Goal: Information Seeking & Learning: Learn about a topic

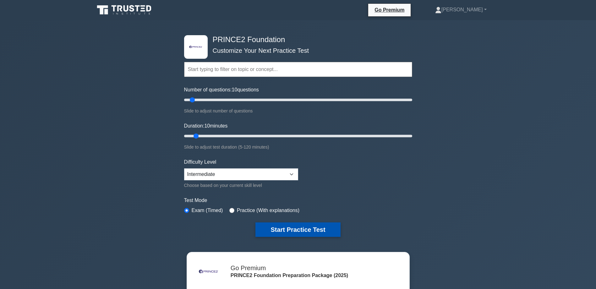
click at [291, 229] on button "Start Practice Test" at bounding box center [297, 229] width 85 height 14
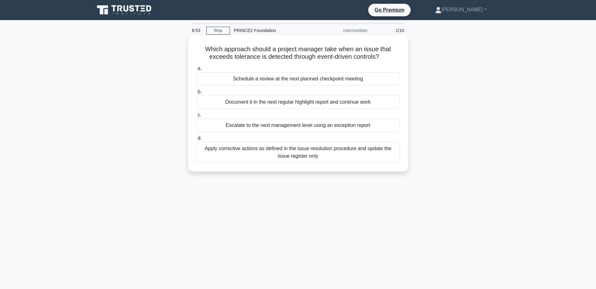
click at [330, 126] on div "Escalate to the next management level using an exception report" at bounding box center [298, 125] width 204 height 13
click at [196, 117] on input "c. Escalate to the next management level using an exception report" at bounding box center [196, 115] width 0 height 4
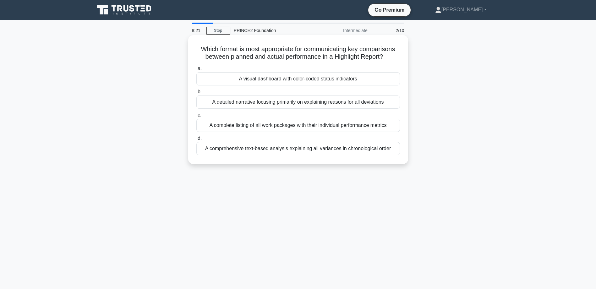
click at [329, 81] on div "A visual dashboard with color-coded status indicators" at bounding box center [298, 78] width 204 height 13
click at [196, 71] on input "a. A visual dashboard with color-coded status indicators" at bounding box center [196, 69] width 0 height 4
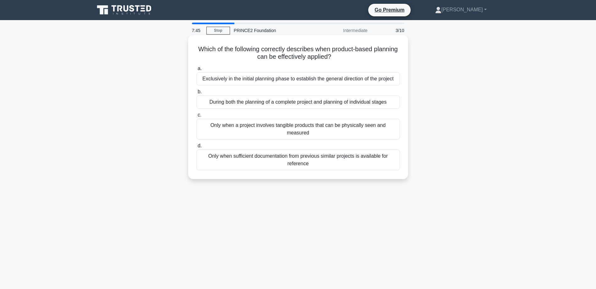
click at [289, 100] on div "During both the planning of a complete project and planning of individual stages" at bounding box center [298, 102] width 204 height 13
click at [196, 94] on input "b. During both the planning of a complete project and planning of individual st…" at bounding box center [196, 92] width 0 height 4
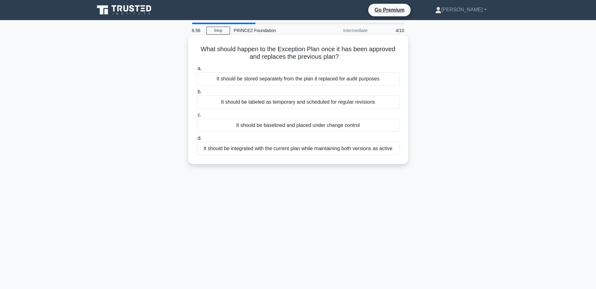
click at [285, 78] on div "It should be stored separately from the plan it replaced for audit purposes" at bounding box center [298, 78] width 204 height 13
click at [196, 71] on input "a. It should be stored separately from the plan it replaced for audit purposes" at bounding box center [196, 69] width 0 height 4
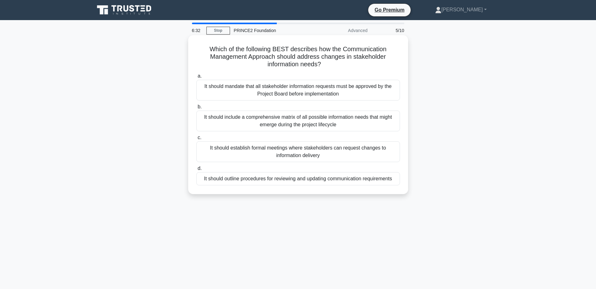
click at [314, 178] on div "It should outline procedures for reviewing and updating communication requireme…" at bounding box center [298, 178] width 204 height 13
click at [196, 171] on input "d. It should outline procedures for reviewing and updating communication requir…" at bounding box center [196, 168] width 0 height 4
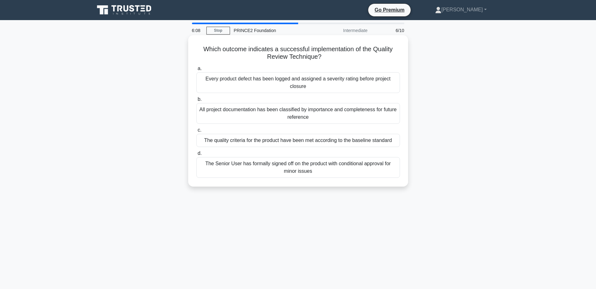
click at [315, 140] on div "The quality criteria for the product have been met according to the baseline st…" at bounding box center [298, 140] width 204 height 13
click at [196, 132] on input "c. The quality criteria for the product have been met according to the baseline…" at bounding box center [196, 130] width 0 height 4
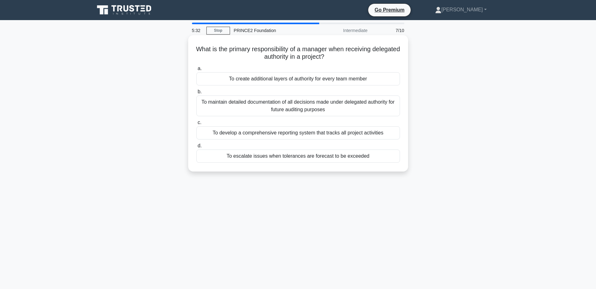
click at [313, 155] on div "To escalate issues when tolerances are forecast to be exceeded" at bounding box center [298, 156] width 204 height 13
click at [196, 148] on input "d. To escalate issues when tolerances are forecast to be exceeded" at bounding box center [196, 146] width 0 height 4
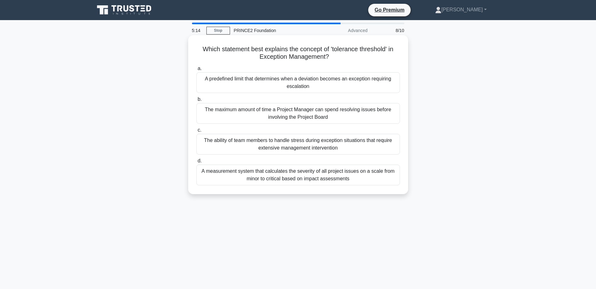
click at [298, 76] on div "A predefined limit that determines when a deviation becomes an exception requir…" at bounding box center [298, 82] width 204 height 21
click at [196, 71] on input "a. A predefined limit that determines when a deviation becomes an exception req…" at bounding box center [196, 69] width 0 height 4
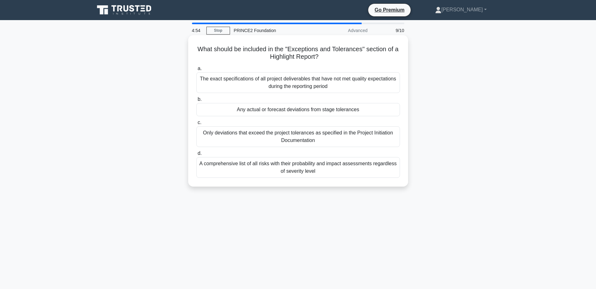
click at [300, 111] on div "Any actual or forecast deviations from stage tolerances" at bounding box center [298, 109] width 204 height 13
click at [196, 101] on input "b. Any actual or forecast deviations from stage tolerances" at bounding box center [196, 99] width 0 height 4
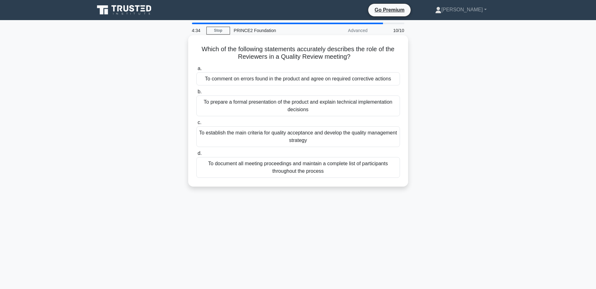
click at [305, 79] on div "To comment on errors found in the product and agree on required corrective acti…" at bounding box center [298, 78] width 204 height 13
click at [196, 71] on input "a. To comment on errors found in the product and agree on required corrective a…" at bounding box center [196, 69] width 0 height 4
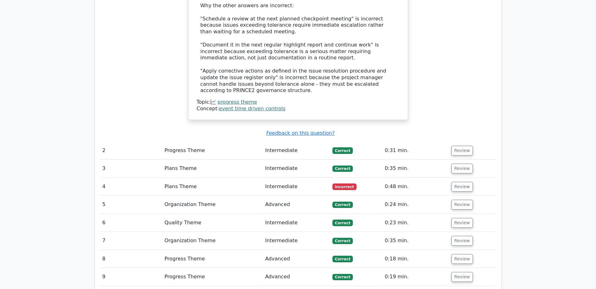
scroll to position [723, 0]
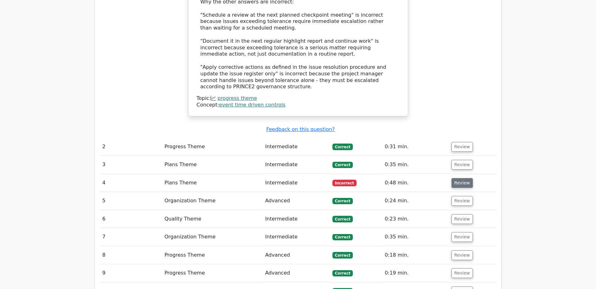
click at [456, 178] on button "Review" at bounding box center [461, 183] width 21 height 10
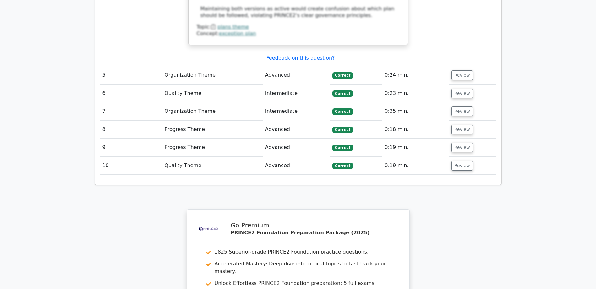
scroll to position [1294, 0]
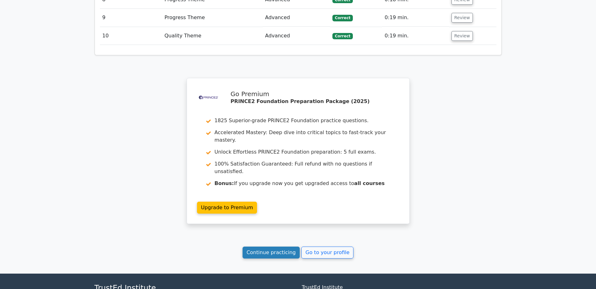
click at [272, 247] on link "Continue practicing" at bounding box center [271, 253] width 57 height 12
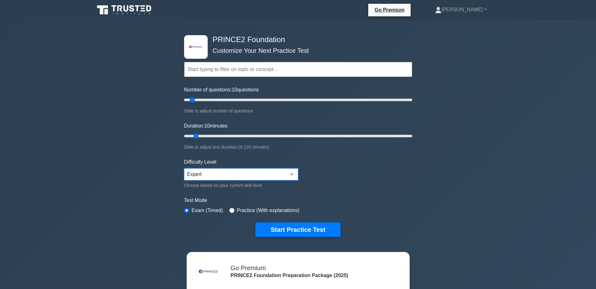
click at [292, 173] on select "Beginner Intermediate Expert" at bounding box center [241, 174] width 114 height 12
click at [184, 168] on select "Beginner Intermediate Expert" at bounding box center [241, 174] width 114 height 12
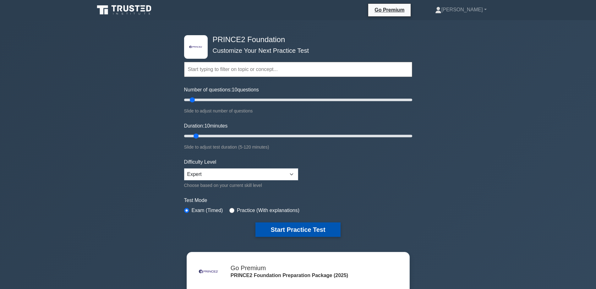
click at [292, 229] on button "Start Practice Test" at bounding box center [297, 229] width 85 height 14
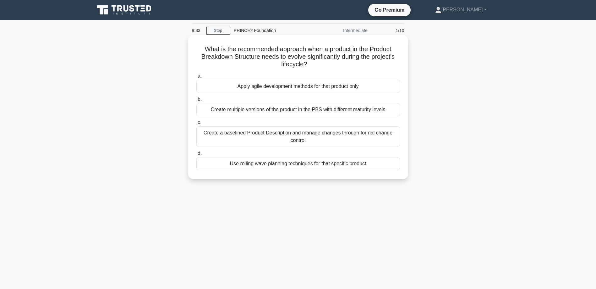
click at [337, 135] on div "Create a baselined Product Description and manage changes through formal change…" at bounding box center [298, 136] width 204 height 21
click at [196, 125] on input "c. Create a baselined Product Description and manage changes through formal cha…" at bounding box center [196, 123] width 0 height 4
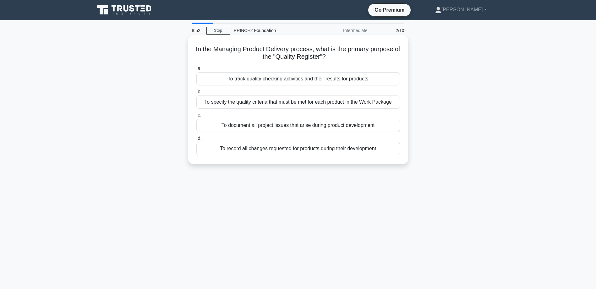
click at [322, 80] on div "To track quality checking activities and their results for products" at bounding box center [298, 78] width 204 height 13
click at [196, 71] on input "a. To track quality checking activities and their results for products" at bounding box center [196, 69] width 0 height 4
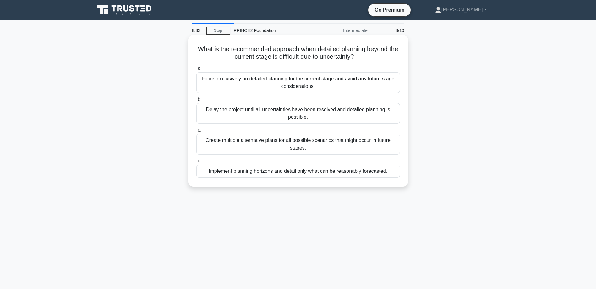
click at [309, 170] on div "Implement planning horizons and detail only what can be reasonably forecasted." at bounding box center [298, 171] width 204 height 13
click at [196, 163] on input "d. Implement planning horizons and detail only what can be reasonably forecaste…" at bounding box center [196, 161] width 0 height 4
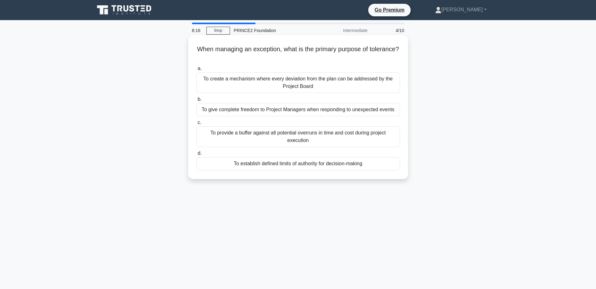
click at [309, 164] on div "To establish defined limits of authority for decision-making" at bounding box center [298, 163] width 204 height 13
click at [196, 156] on input "d. To establish defined limits of authority for decision-making" at bounding box center [196, 153] width 0 height 4
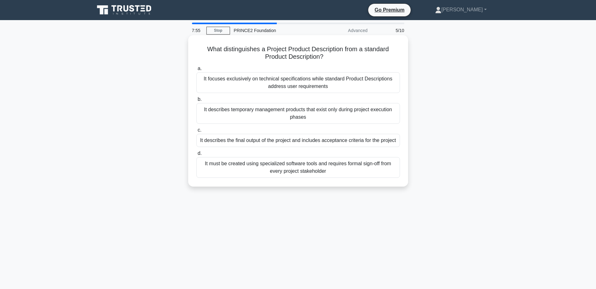
click at [322, 77] on div "It focuses exclusively on technical specifications while standard Product Descr…" at bounding box center [298, 82] width 204 height 21
click at [196, 71] on input "a. It focuses exclusively on technical specifications while standard Product De…" at bounding box center [196, 69] width 0 height 4
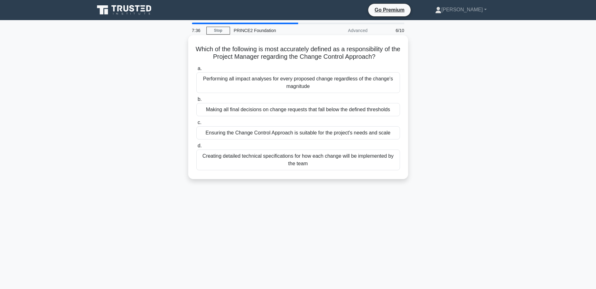
click at [288, 132] on div "Ensuring the Change Control Approach is suitable for the project's needs and sc…" at bounding box center [298, 132] width 204 height 13
click at [196, 125] on input "c. Ensuring the Change Control Approach is suitable for the project's needs and…" at bounding box center [196, 123] width 0 height 4
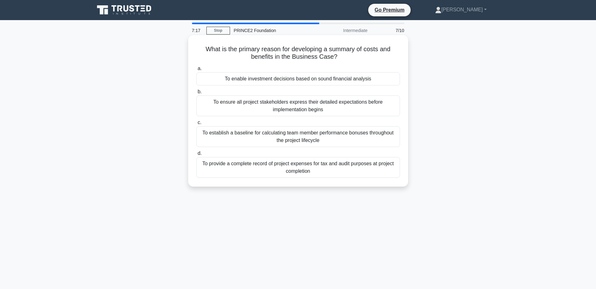
click at [300, 78] on div "To enable investment decisions based on sound financial analysis" at bounding box center [298, 78] width 204 height 13
click at [196, 71] on input "a. To enable investment decisions based on sound financial analysis" at bounding box center [196, 69] width 0 height 4
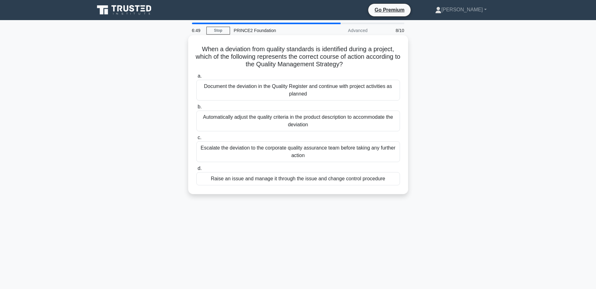
click at [298, 180] on div "Raise an issue and manage it through the issue and change control procedure" at bounding box center [298, 178] width 204 height 13
click at [196, 171] on input "d. Raise an issue and manage it through the issue and change control procedure" at bounding box center [196, 168] width 0 height 4
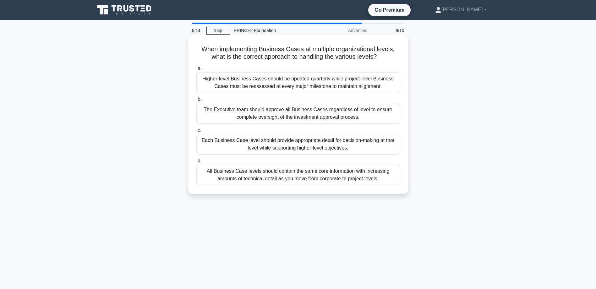
click at [285, 174] on div "All Business Case levels should contain the same core information with increasi…" at bounding box center [298, 175] width 204 height 21
click at [196, 163] on input "d. All Business Case levels should contain the same core information with incre…" at bounding box center [196, 161] width 0 height 4
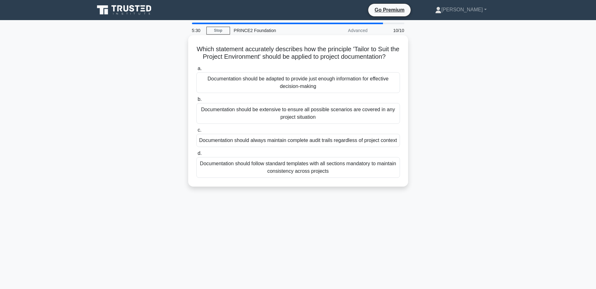
click at [324, 147] on div "Documentation should always maintain complete audit trails regardless of projec…" at bounding box center [298, 140] width 204 height 13
click at [196, 132] on input "c. Documentation should always maintain complete audit trails regardless of pro…" at bounding box center [196, 130] width 0 height 4
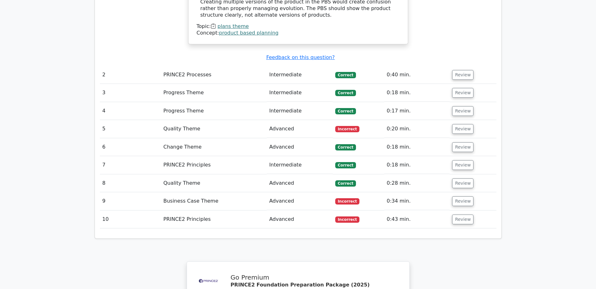
scroll to position [848, 0]
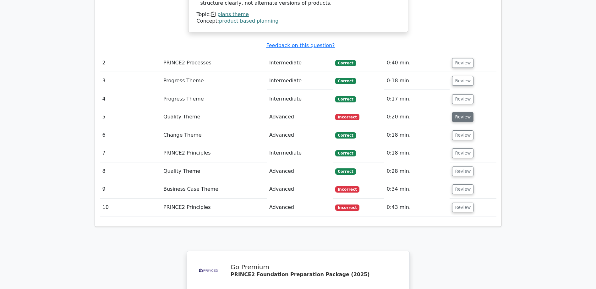
click at [464, 112] on button "Review" at bounding box center [462, 117] width 21 height 10
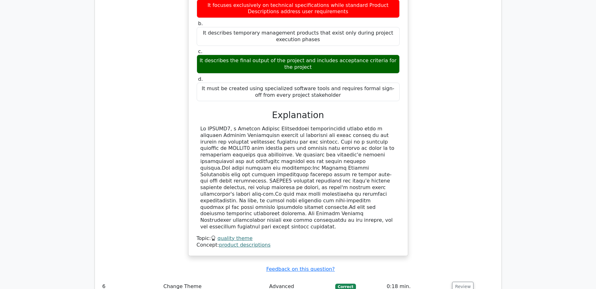
scroll to position [1068, 0]
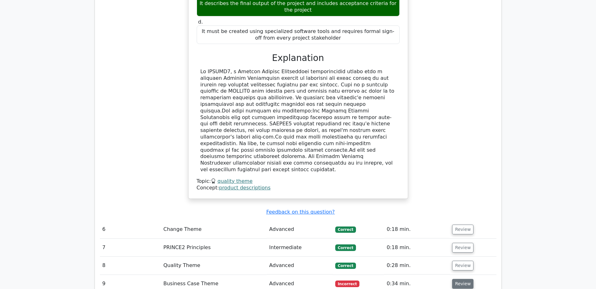
click at [460, 279] on button "Review" at bounding box center [462, 284] width 21 height 10
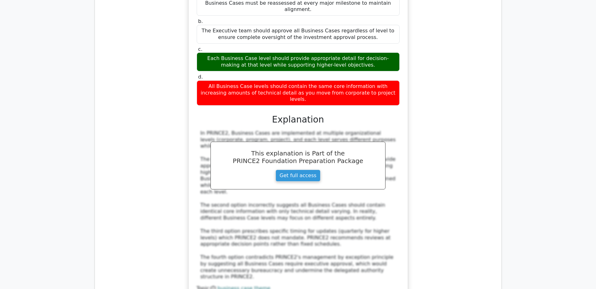
scroll to position [1508, 0]
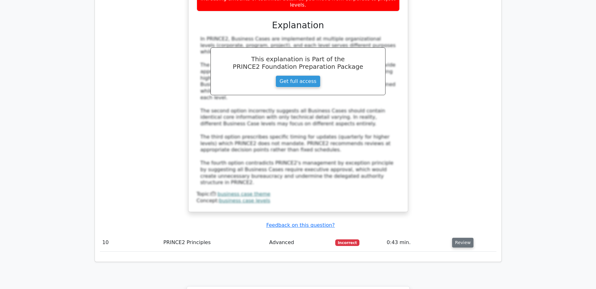
click at [464, 238] on button "Review" at bounding box center [462, 243] width 21 height 10
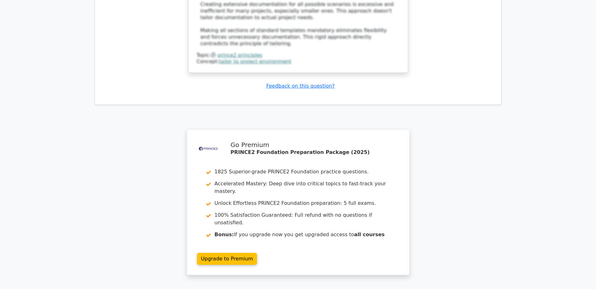
scroll to position [2042, 0]
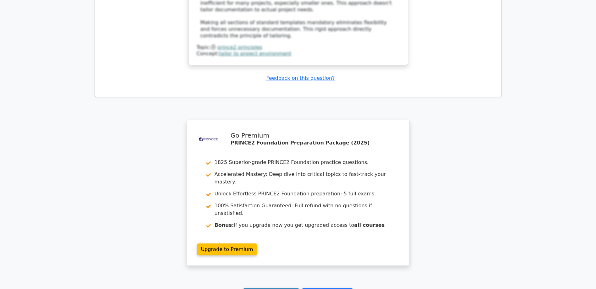
click at [267, 288] on link "Continue practicing" at bounding box center [271, 294] width 57 height 12
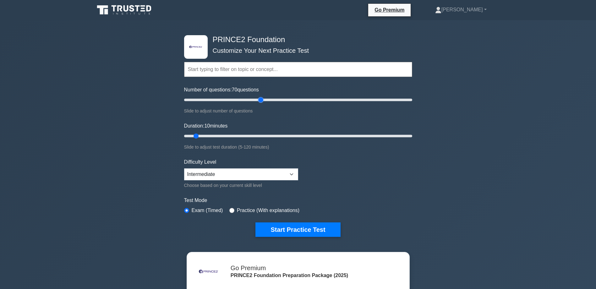
drag, startPoint x: 191, startPoint y: 99, endPoint x: 259, endPoint y: 96, distance: 68.2
type input "70"
click at [259, 96] on input "Number of questions: 70 questions" at bounding box center [298, 100] width 228 height 8
drag, startPoint x: 195, startPoint y: 134, endPoint x: 351, endPoint y: 134, distance: 155.8
type input "90"
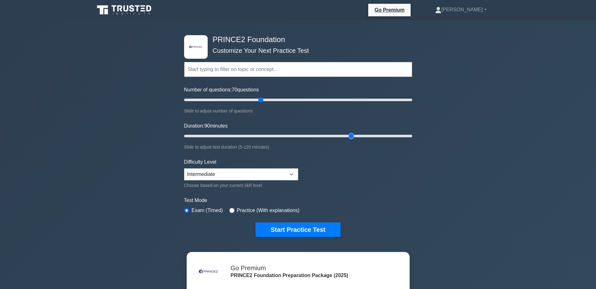
click at [351, 134] on input "Duration: 90 minutes" at bounding box center [298, 136] width 228 height 8
drag, startPoint x: 262, startPoint y: 99, endPoint x: 249, endPoint y: 101, distance: 12.7
type input "60"
click at [249, 101] on input "Number of questions: 60 questions" at bounding box center [298, 100] width 228 height 8
drag, startPoint x: 352, startPoint y: 137, endPoint x: 292, endPoint y: 135, distance: 60.3
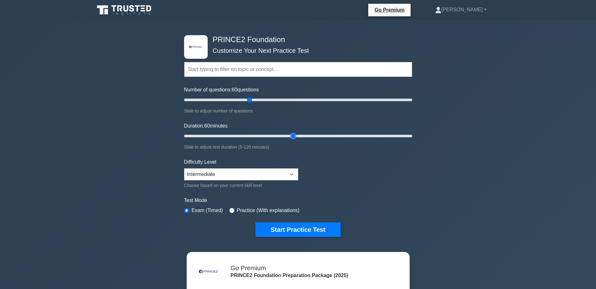
type input "60"
click at [292, 135] on input "Duration: 60 minutes" at bounding box center [298, 136] width 228 height 8
click at [291, 174] on select "Beginner Intermediate Expert" at bounding box center [241, 174] width 114 height 12
select select "expert"
click at [184, 168] on select "Beginner Intermediate Expert" at bounding box center [241, 174] width 114 height 12
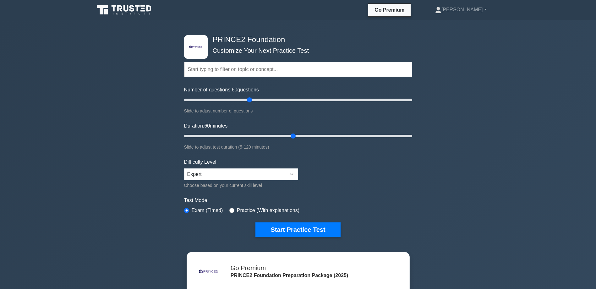
click at [344, 170] on form "Topics Introduction to PRINCE2 PRINCE2 Principles Organization Theme Business C…" at bounding box center [298, 140] width 228 height 194
click at [316, 229] on button "Start Practice Test" at bounding box center [297, 229] width 85 height 14
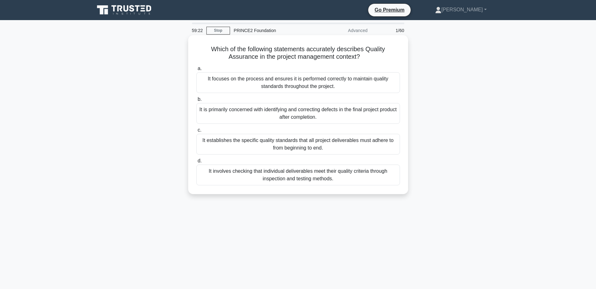
click at [311, 84] on div "It focuses on the process and ensures it is performed correctly to maintain qua…" at bounding box center [298, 82] width 204 height 21
click at [196, 71] on input "a. It focuses on the process and ensures it is performed correctly to maintain …" at bounding box center [196, 69] width 0 height 4
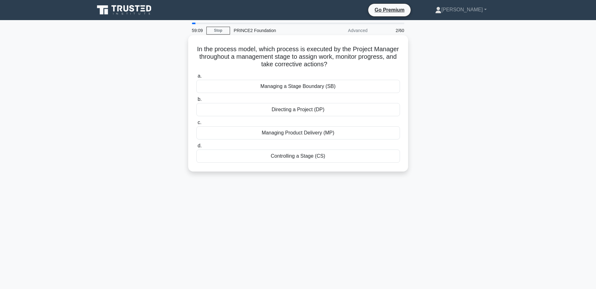
click at [291, 86] on div "Managing a Stage Boundary (SB)" at bounding box center [298, 86] width 204 height 13
click at [196, 78] on input "a. Managing a Stage Boundary (SB)" at bounding box center [196, 76] width 0 height 4
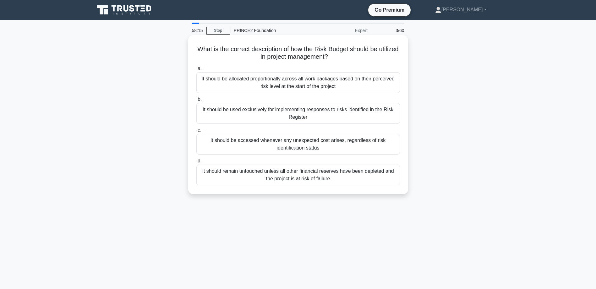
click at [276, 115] on div "It should be used exclusively for implementing responses to risks identified in…" at bounding box center [298, 113] width 204 height 21
click at [196, 101] on input "b. It should be used exclusively for implementing responses to risks identified…" at bounding box center [196, 99] width 0 height 4
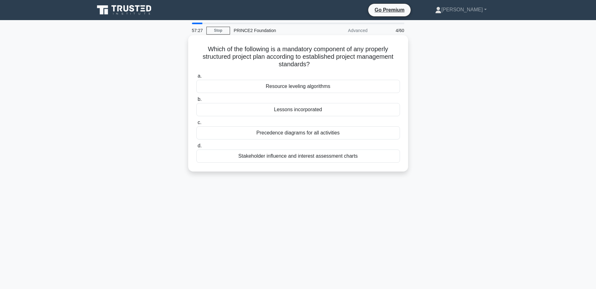
click at [288, 86] on div "Resource leveling algorithms" at bounding box center [298, 86] width 204 height 13
click at [196, 78] on input "a. Resource leveling algorithms" at bounding box center [196, 76] width 0 height 4
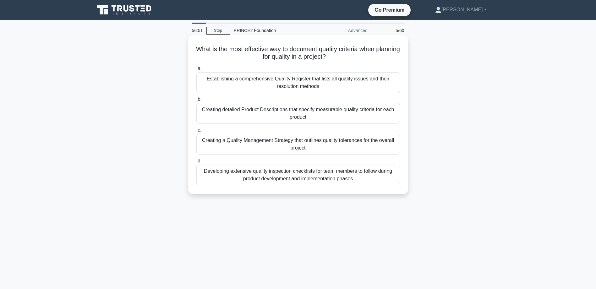
click at [276, 113] on div "Creating detailed Product Descriptions that specify measurable quality criteria…" at bounding box center [298, 113] width 204 height 21
click at [196, 101] on input "b. Creating detailed Product Descriptions that specify measurable quality crite…" at bounding box center [196, 99] width 0 height 4
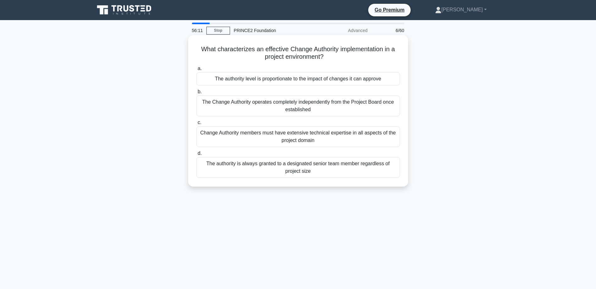
click at [272, 79] on div "The authority level is proportionate to the impact of changes it can approve" at bounding box center [298, 78] width 204 height 13
click at [196, 71] on input "a. The authority level is proportionate to the impact of changes it can approve" at bounding box center [196, 69] width 0 height 4
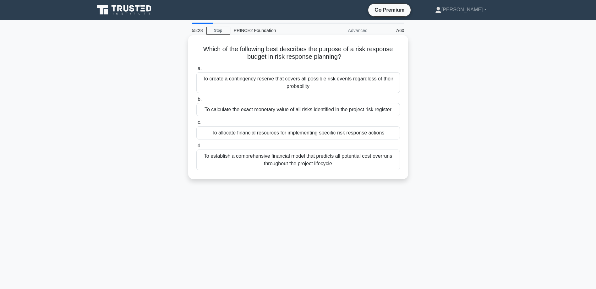
click at [280, 131] on div "To allocate financial resources for implementing specific risk response actions" at bounding box center [298, 132] width 204 height 13
click at [196, 125] on input "c. To allocate financial resources for implementing specific risk response acti…" at bounding box center [196, 123] width 0 height 4
click at [281, 158] on div "To provide information about forecast deviations beyond tolerance levels to the…" at bounding box center [298, 160] width 204 height 21
click at [196, 148] on input "d. To provide information about forecast deviations beyond tolerance levels to …" at bounding box center [196, 146] width 0 height 4
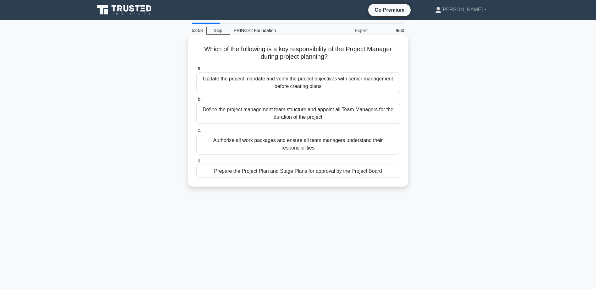
click at [277, 145] on div "Authorize all work packages and ensure all team managers understand their respo…" at bounding box center [298, 144] width 204 height 21
click at [196, 132] on input "c. Authorize all work packages and ensure all team managers understand their re…" at bounding box center [196, 130] width 0 height 4
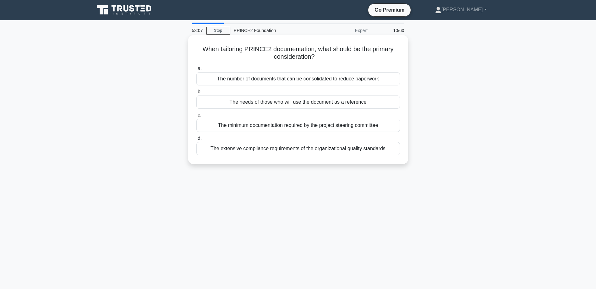
click at [269, 101] on div "The needs of those who will use the document as a reference" at bounding box center [298, 102] width 204 height 13
click at [196, 94] on input "b. The needs of those who will use the document as a reference" at bounding box center [196, 92] width 0 height 4
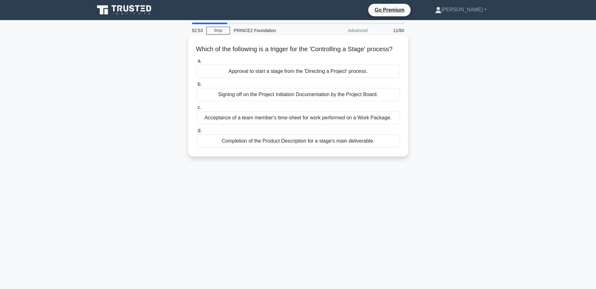
click at [261, 76] on div "Approval to start a stage from the 'Directing a Project' process." at bounding box center [298, 71] width 204 height 13
click at [196, 63] on input "a. Approval to start a stage from the 'Directing a Project' process." at bounding box center [196, 61] width 0 height 4
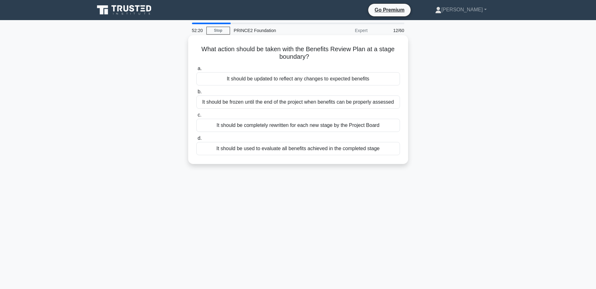
click at [324, 76] on div "It should be updated to reflect any changes to expected benefits" at bounding box center [298, 78] width 204 height 13
click at [196, 71] on input "a. It should be updated to reflect any changes to expected benefits" at bounding box center [196, 69] width 0 height 4
click at [269, 103] on div "Creating stages based on major decision points requiring Project Board input" at bounding box center [298, 102] width 204 height 13
click at [196, 94] on input "b. Creating stages based on major decision points requiring Project Board input" at bounding box center [196, 92] width 0 height 4
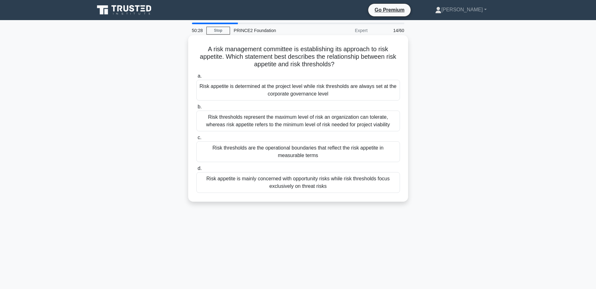
click at [297, 120] on div "Risk thresholds represent the maximum level of risk an organization can tolerat…" at bounding box center [298, 121] width 204 height 21
click at [196, 109] on input "b. Risk thresholds represent the maximum level of risk an organization can tole…" at bounding box center [196, 107] width 0 height 4
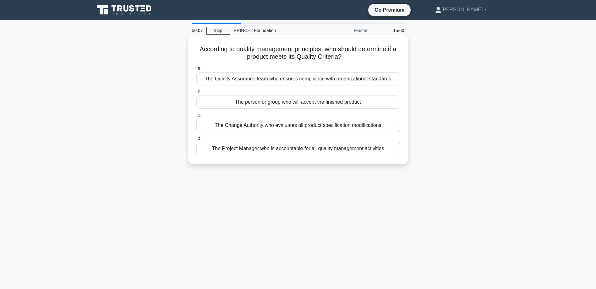
click at [309, 102] on div "The person or group who will accept the finished product" at bounding box center [298, 102] width 204 height 13
click at [196, 94] on input "b. The person or group who will accept the finished product" at bounding box center [196, 92] width 0 height 4
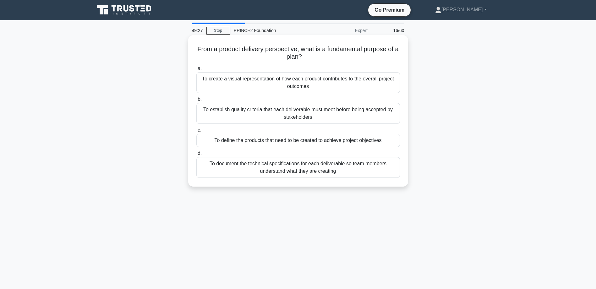
click at [323, 113] on div "To establish quality criteria that each deliverable must meet before being acce…" at bounding box center [298, 113] width 204 height 21
click at [196, 101] on input "b. To establish quality criteria that each deliverable must meet before being a…" at bounding box center [196, 99] width 0 height 4
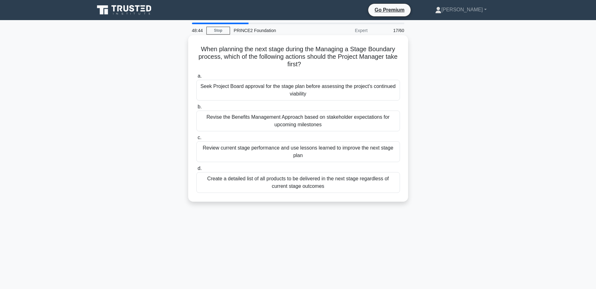
click at [282, 90] on div "Seek Project Board approval for the stage plan before assessing the project's c…" at bounding box center [298, 90] width 204 height 21
click at [196, 78] on input "a. Seek Project Board approval for the stage plan before assessing the project'…" at bounding box center [196, 76] width 0 height 4
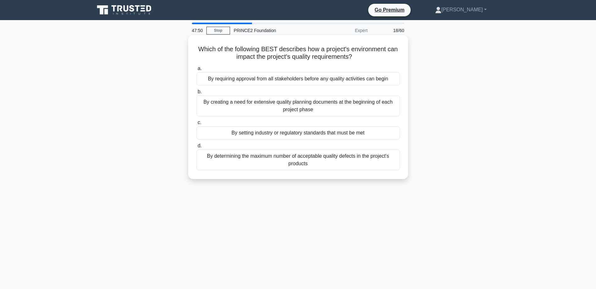
click at [285, 132] on div "By setting industry or regulatory standards that must be met" at bounding box center [298, 132] width 204 height 13
click at [196, 125] on input "c. By setting industry or regulatory standards that must be met" at bounding box center [196, 123] width 0 height 4
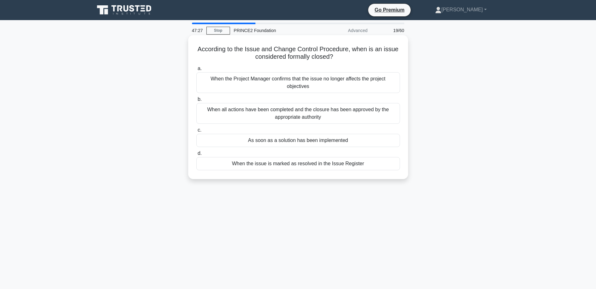
click at [298, 112] on div "When all actions have been completed and the closure has been approved by the a…" at bounding box center [298, 113] width 204 height 21
click at [196, 101] on input "b. When all actions have been completed and the closure has been approved by th…" at bounding box center [196, 99] width 0 height 4
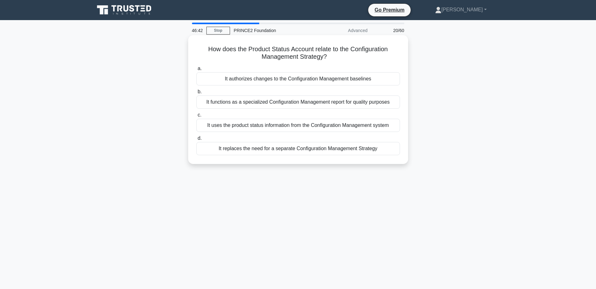
click at [292, 126] on div "It uses the product status information from the Configuration Management system" at bounding box center [298, 125] width 204 height 13
click at [196, 117] on input "c. It uses the product status information from the Configuration Management sys…" at bounding box center [196, 115] width 0 height 4
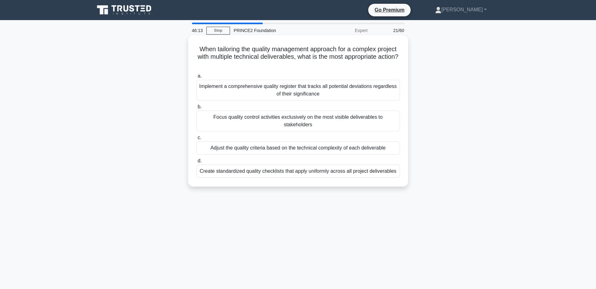
click at [337, 94] on div "Implement a comprehensive quality register that tracks all potential deviations…" at bounding box center [298, 90] width 204 height 21
click at [196, 78] on input "a. Implement a comprehensive quality register that tracks all potential deviati…" at bounding box center [196, 76] width 0 height 4
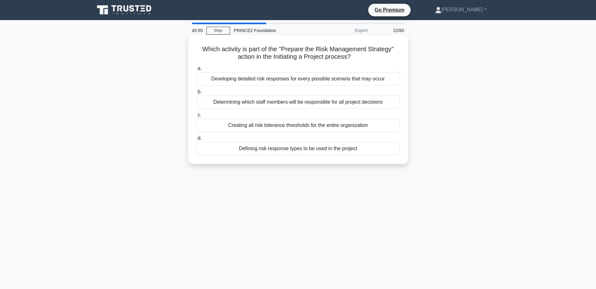
click at [325, 148] on div "Defining risk response types to be used in the project" at bounding box center [298, 148] width 204 height 13
click at [196, 140] on input "d. Defining risk response types to be used in the project" at bounding box center [196, 138] width 0 height 4
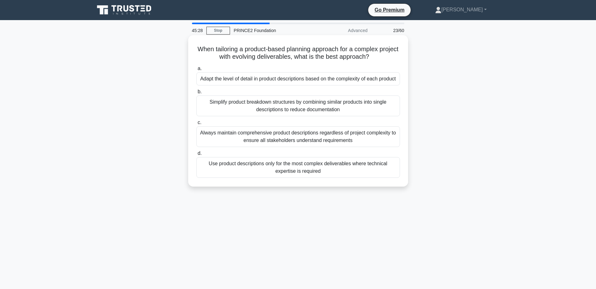
click at [324, 136] on div "Always maintain comprehensive product descriptions regardless of project comple…" at bounding box center [298, 136] width 204 height 21
click at [196, 125] on input "c. Always maintain comprehensive product descriptions regardless of project com…" at bounding box center [196, 123] width 0 height 4
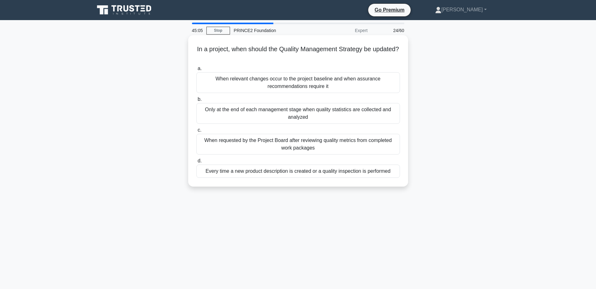
click at [314, 85] on div "When relevant changes occur to the project baseline and when assurance recommen…" at bounding box center [298, 82] width 204 height 21
click at [196, 71] on input "a. When relevant changes occur to the project baseline and when assurance recom…" at bounding box center [196, 69] width 0 height 4
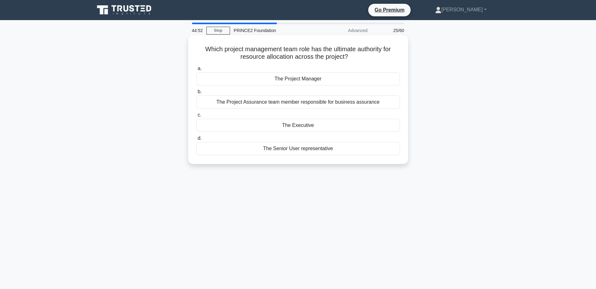
click at [299, 127] on div "The Executive" at bounding box center [298, 125] width 204 height 13
click at [196, 117] on input "c. The Executive" at bounding box center [196, 115] width 0 height 4
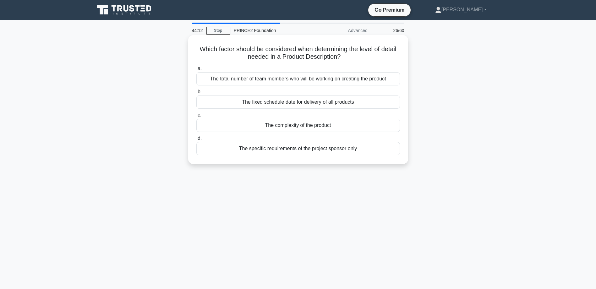
click at [327, 124] on div "The complexity of the product" at bounding box center [298, 125] width 204 height 13
click at [196, 117] on input "c. The complexity of the product" at bounding box center [196, 115] width 0 height 4
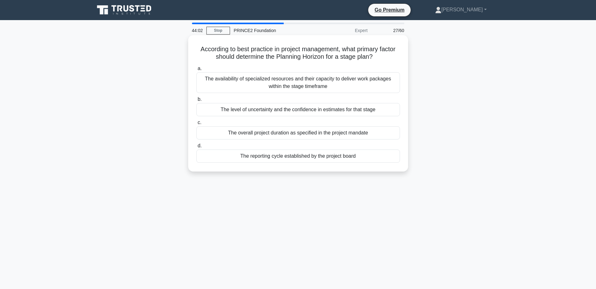
click at [317, 106] on div "The level of uncertainty and the confidence in estimates for that stage" at bounding box center [298, 109] width 204 height 13
click at [196, 101] on input "b. The level of uncertainty and the confidence in estimates for that stage" at bounding box center [196, 99] width 0 height 4
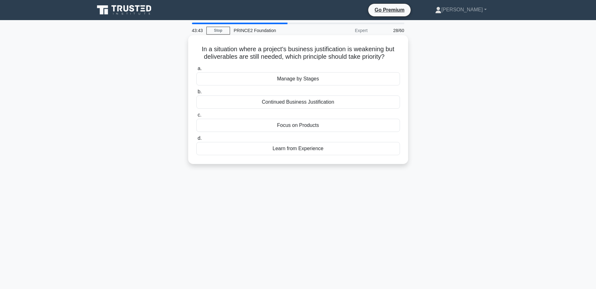
click at [316, 103] on div "Continued Business Justification" at bounding box center [298, 102] width 204 height 13
click at [196, 94] on input "b. Continued Business Justification" at bounding box center [196, 92] width 0 height 4
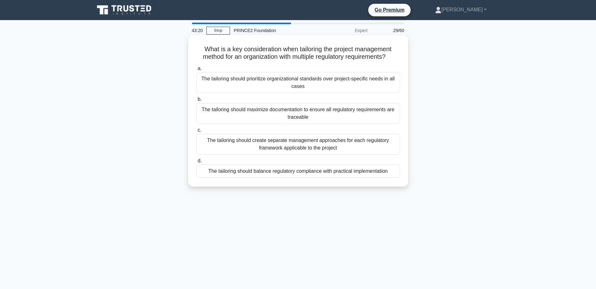
click at [286, 171] on div "The tailoring should balance regulatory compliance with practical implementation" at bounding box center [298, 171] width 204 height 13
click at [196, 163] on input "d. The tailoring should balance regulatory compliance with practical implementa…" at bounding box center [196, 161] width 0 height 4
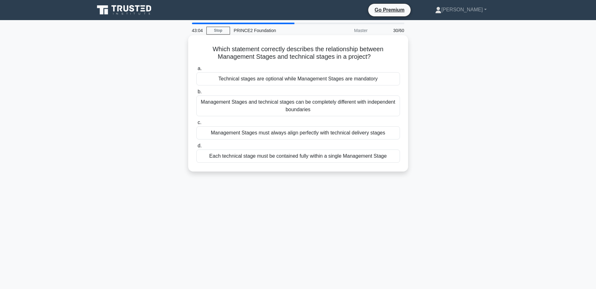
click at [299, 156] on div "Each technical stage must be contained fully within a single Management Stage" at bounding box center [298, 156] width 204 height 13
click at [196, 148] on input "d. Each technical stage must be contained fully within a single Management Stage" at bounding box center [196, 146] width 0 height 4
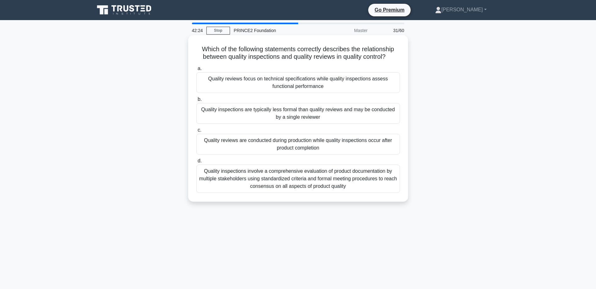
click at [329, 85] on div "Quality reviews focus on technical specifications while quality inspections ass…" at bounding box center [298, 82] width 204 height 21
click at [196, 71] on input "a. Quality reviews focus on technical specifications while quality inspections …" at bounding box center [196, 69] width 0 height 4
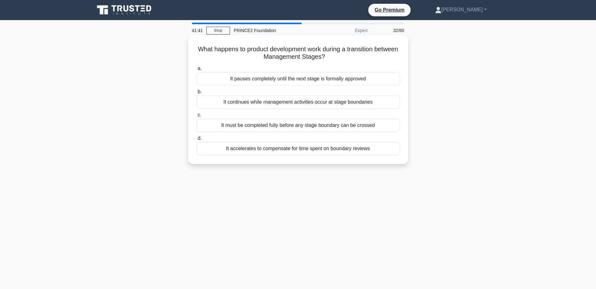
click at [331, 102] on div "It continues while management activities occur at stage boundaries" at bounding box center [298, 102] width 204 height 13
click at [196, 94] on input "b. It continues while management activities occur at stage boundaries" at bounding box center [196, 92] width 0 height 4
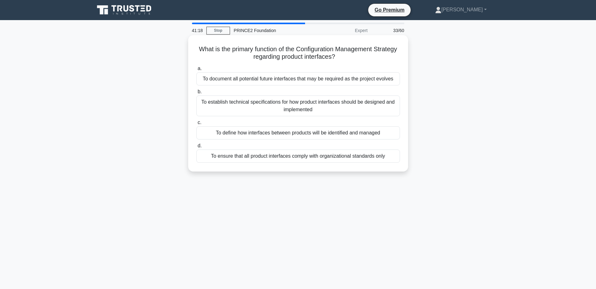
click at [327, 108] on div "To establish technical specifications for how product interfaces should be desi…" at bounding box center [298, 106] width 204 height 21
click at [196, 94] on input "b. To establish technical specifications for how product interfaces should be d…" at bounding box center [196, 92] width 0 height 4
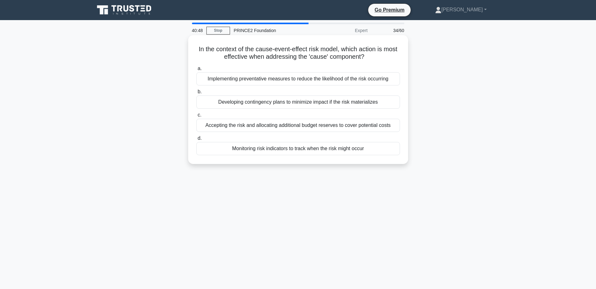
click at [341, 82] on div "Implementing preventative measures to reduce the likelihood of the risk occurri…" at bounding box center [298, 78] width 204 height 13
click at [196, 71] on input "a. Implementing preventative measures to reduce the likelihood of the risk occu…" at bounding box center [196, 69] width 0 height 4
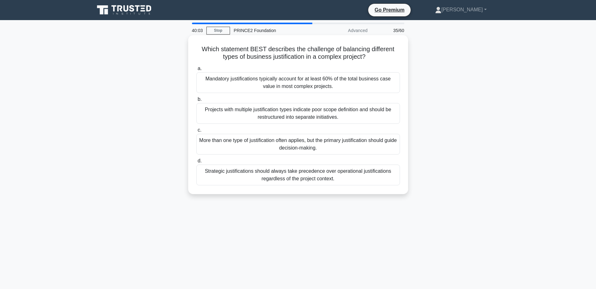
click at [335, 145] on div "More than one type of justification often applies, but the primary justificatio…" at bounding box center [298, 144] width 204 height 21
click at [196, 132] on input "c. More than one type of justification often applies, but the primary justifica…" at bounding box center [196, 130] width 0 height 4
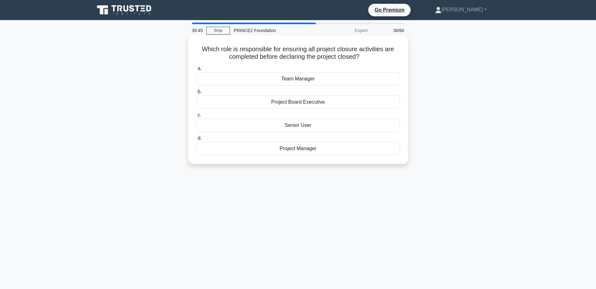
click at [313, 101] on div "Project Board Executive" at bounding box center [298, 102] width 204 height 13
click at [196, 94] on input "b. Project Board Executive" at bounding box center [196, 92] width 0 height 4
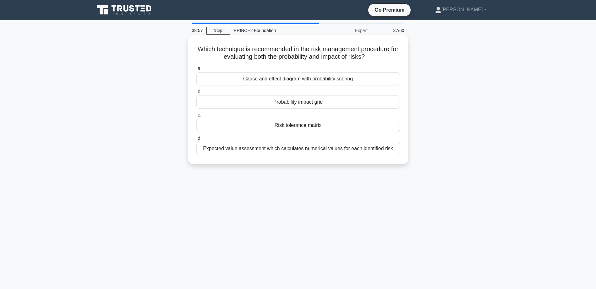
click at [316, 148] on div "Expected value assessment which calculates numerical values for each identified…" at bounding box center [298, 148] width 204 height 13
click at [196, 140] on input "d. Expected value assessment which calculates numerical values for each identif…" at bounding box center [196, 138] width 0 height 4
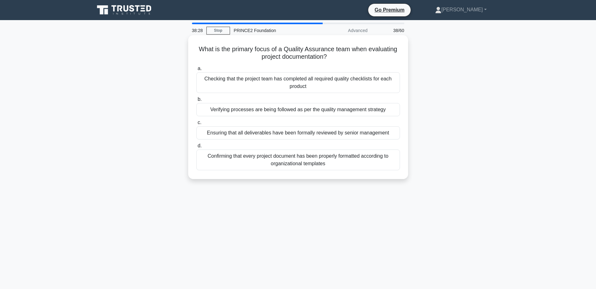
click at [310, 109] on div "Verifying processes are being followed as per the quality management strategy" at bounding box center [298, 109] width 204 height 13
click at [196, 101] on input "b. Verifying processes are being followed as per the quality management strategy" at bounding box center [196, 99] width 0 height 4
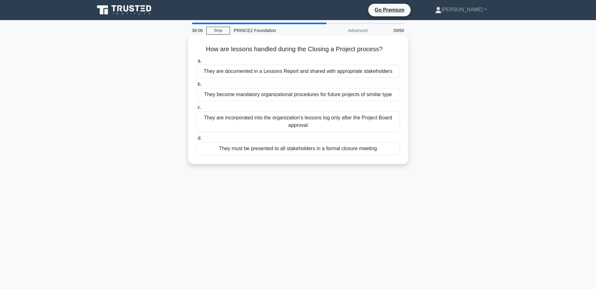
click at [284, 126] on div "They are incorporated into the organization's lessons log only after the Projec…" at bounding box center [298, 121] width 204 height 21
click at [196, 110] on input "c. They are incorporated into the organization's lessons log only after the Pro…" at bounding box center [196, 108] width 0 height 4
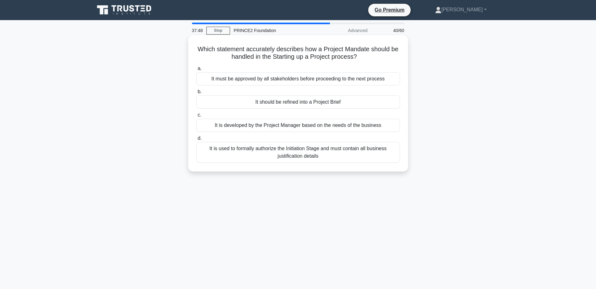
click at [297, 102] on div "It should be refined into a Project Brief" at bounding box center [298, 102] width 204 height 13
click at [196, 94] on input "b. It should be refined into a Project Brief" at bounding box center [196, 92] width 0 height 4
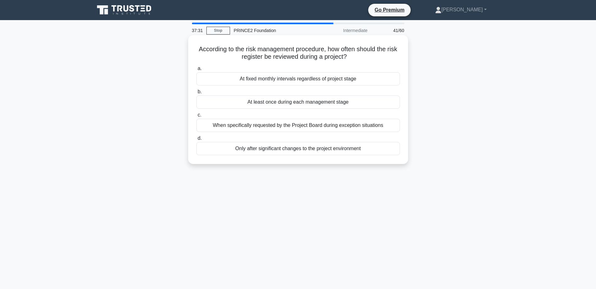
click at [312, 78] on div "At fixed monthly intervals regardless of project stage" at bounding box center [298, 78] width 204 height 13
click at [196, 71] on input "a. At fixed monthly intervals regardless of project stage" at bounding box center [196, 69] width 0 height 4
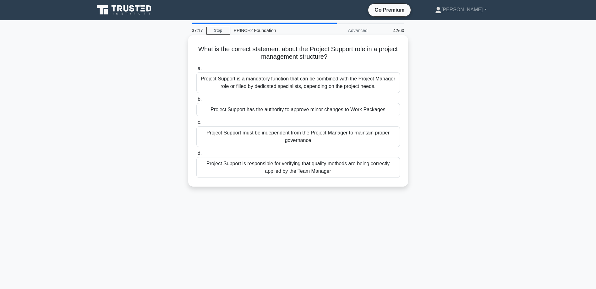
click at [296, 133] on div "Project Support must be independent from the Project Manager to maintain proper…" at bounding box center [298, 136] width 204 height 21
click at [196, 125] on input "c. Project Support must be independent from the Project Manager to maintain pro…" at bounding box center [196, 123] width 0 height 4
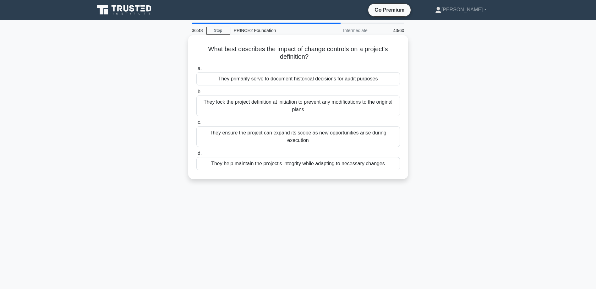
click at [314, 157] on div "They help maintain the project's integrity while adapting to necessary changes" at bounding box center [298, 163] width 204 height 13
click at [196, 156] on input "d. They help maintain the project's integrity while adapting to necessary chang…" at bounding box center [196, 153] width 0 height 4
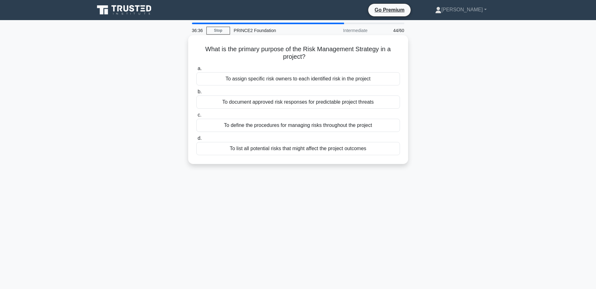
click at [319, 127] on div "To define the procedures for managing risks throughout the project" at bounding box center [298, 125] width 204 height 13
click at [196, 117] on input "c. To define the procedures for managing risks throughout the project" at bounding box center [196, 115] width 0 height 4
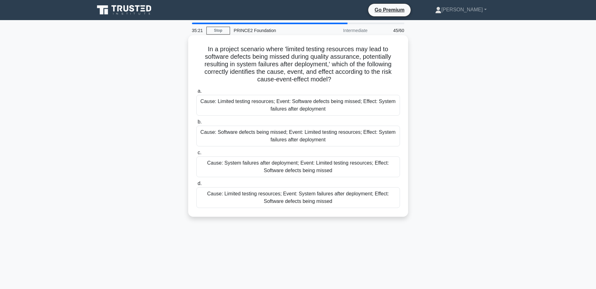
click at [303, 198] on div "Cause: Limited testing resources; Event: System failures after deployment; Effe…" at bounding box center [298, 197] width 204 height 21
click at [196, 186] on input "d. Cause: Limited testing resources; Event: System failures after deployment; E…" at bounding box center [196, 184] width 0 height 4
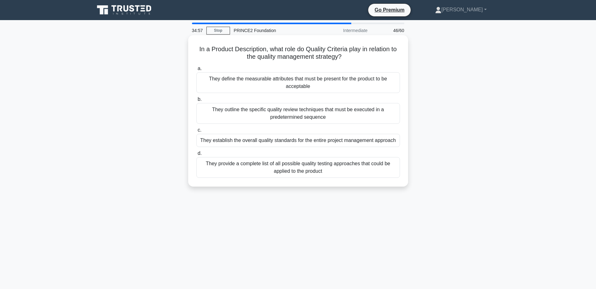
click at [322, 79] on div "They define the measurable attributes that must be present for the product to b…" at bounding box center [298, 82] width 204 height 21
click at [196, 71] on input "a. They define the measurable attributes that must be present for the product t…" at bounding box center [196, 69] width 0 height 4
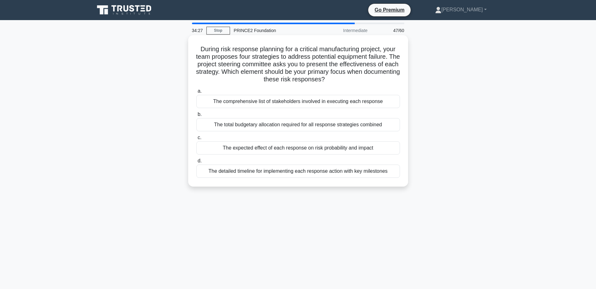
click at [318, 150] on div "The expected effect of each response on risk probability and impact" at bounding box center [298, 147] width 204 height 13
click at [196, 140] on input "c. The expected effect of each response on risk probability and impact" at bounding box center [196, 138] width 0 height 4
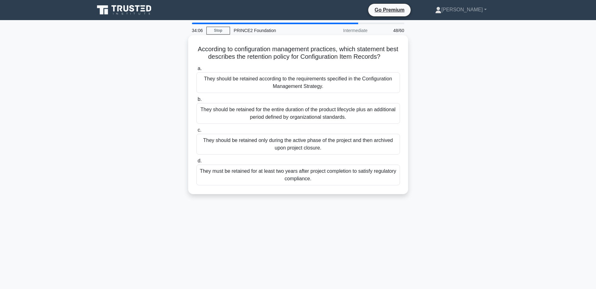
click at [301, 78] on div "They should be retained according to the requirements specified in the Configur…" at bounding box center [298, 82] width 204 height 21
click at [196, 71] on input "a. They should be retained according to the requirements specified in the Confi…" at bounding box center [196, 69] width 0 height 4
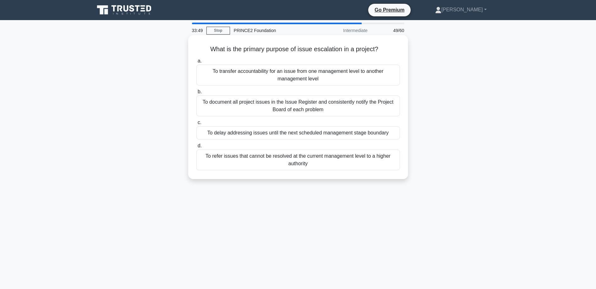
click at [301, 103] on div "To document all project issues in the Issue Register and consistently notify th…" at bounding box center [298, 106] width 204 height 21
click at [196, 94] on input "b. To document all project issues in the Issue Register and consistently notify…" at bounding box center [196, 92] width 0 height 4
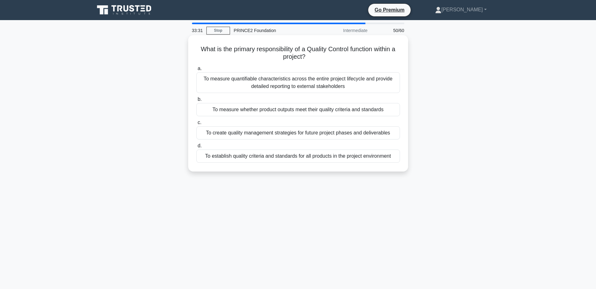
click at [283, 112] on div "To measure whether product outputs meet their quality criteria and standards" at bounding box center [298, 109] width 204 height 13
click at [196, 101] on input "b. To measure whether product outputs meet their quality criteria and standards" at bounding box center [196, 99] width 0 height 4
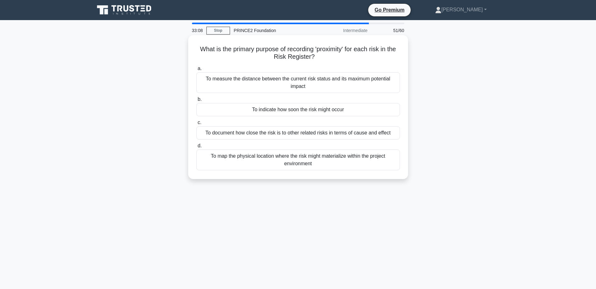
click at [285, 110] on div "To indicate how soon the risk might occur" at bounding box center [298, 109] width 204 height 13
click at [196, 101] on input "b. To indicate how soon the risk might occur" at bounding box center [196, 99] width 0 height 4
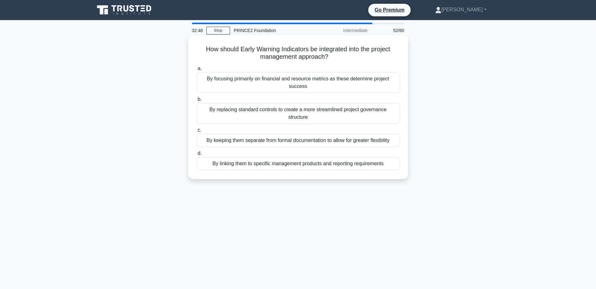
click at [297, 157] on div "By linking them to specific management products and reporting requirements" at bounding box center [298, 163] width 204 height 13
click at [196, 156] on input "d. By linking them to specific management products and reporting requirements" at bounding box center [196, 153] width 0 height 4
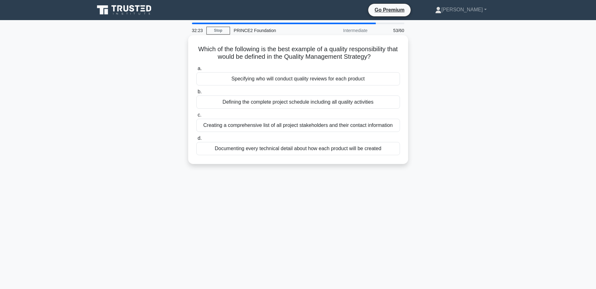
click at [317, 81] on div "Specifying who will conduct quality reviews for each product" at bounding box center [298, 78] width 204 height 13
click at [196, 71] on input "a. Specifying who will conduct quality reviews for each product" at bounding box center [196, 69] width 0 height 4
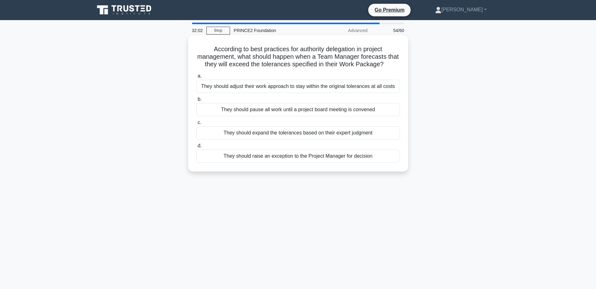
click at [319, 155] on div "They should raise an exception to the Project Manager for decision" at bounding box center [298, 156] width 204 height 13
click at [196, 148] on input "d. They should raise an exception to the Project Manager for decision" at bounding box center [196, 146] width 0 height 4
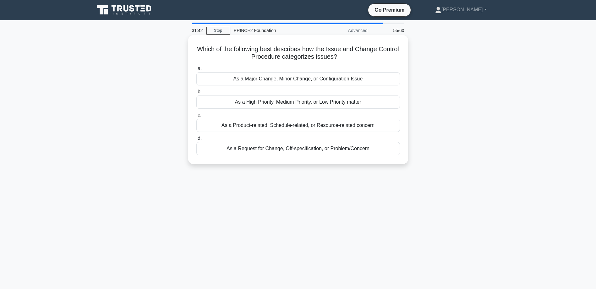
click at [325, 149] on div "As a Request for Change, Off-specification, or Problem/Concern" at bounding box center [298, 148] width 204 height 13
click at [196, 140] on input "d. As a Request for Change, Off-specification, or Problem/Concern" at bounding box center [196, 138] width 0 height 4
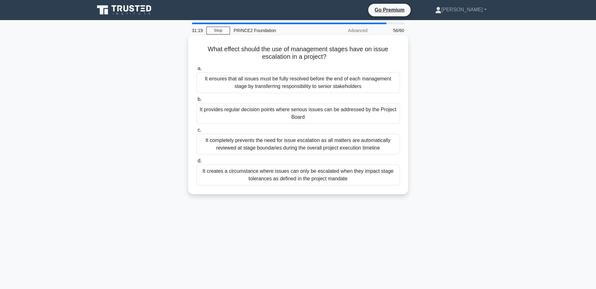
click at [318, 116] on div "It provides regular decision points where serious issues can be addressed by th…" at bounding box center [298, 113] width 204 height 21
click at [196, 101] on input "b. It provides regular decision points where serious issues can be addressed by…" at bounding box center [196, 99] width 0 height 4
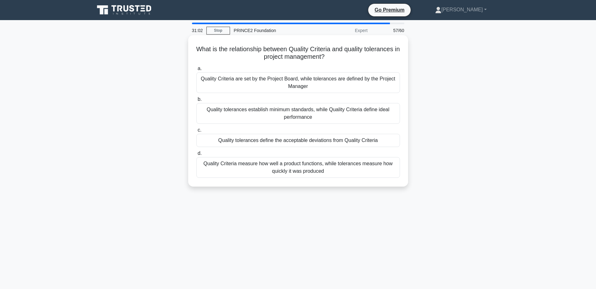
click at [313, 139] on div "Quality tolerances define the acceptable deviations from Quality Criteria" at bounding box center [298, 140] width 204 height 13
click at [196, 132] on input "c. Quality tolerances define the acceptable deviations from Quality Criteria" at bounding box center [196, 130] width 0 height 4
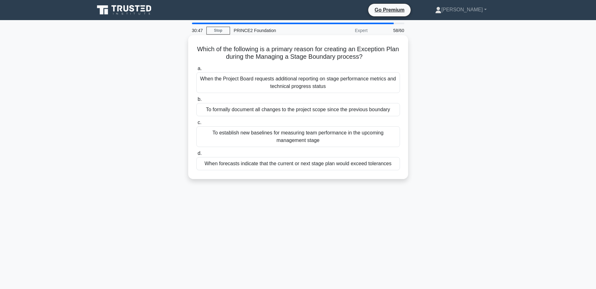
click at [301, 166] on div "When forecasts indicate that the current or next stage plan would exceed tolera…" at bounding box center [298, 163] width 204 height 13
click at [196, 156] on input "d. When forecasts indicate that the current or next stage plan would exceed tol…" at bounding box center [196, 153] width 0 height 4
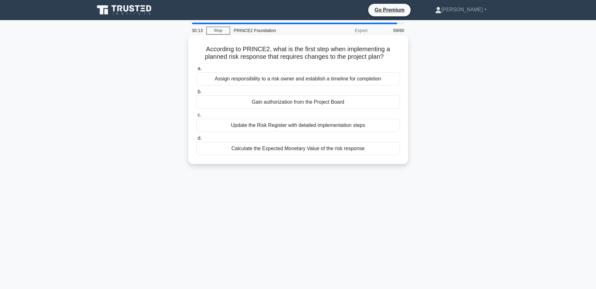
click at [316, 100] on div "Gain authorization from the Project Board" at bounding box center [298, 102] width 204 height 13
click at [196, 94] on input "b. Gain authorization from the Project Board" at bounding box center [196, 92] width 0 height 4
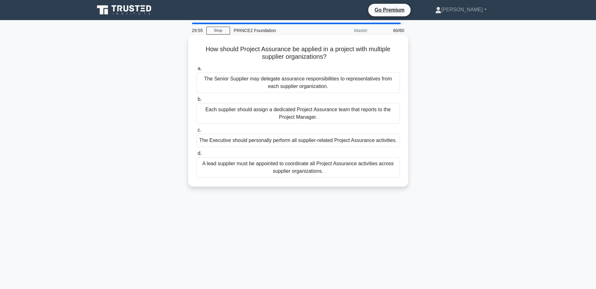
click at [300, 167] on div "A lead supplier must be appointed to coordinate all Project Assurance activitie…" at bounding box center [298, 167] width 204 height 21
click at [196, 156] on input "d. A lead supplier must be appointed to coordinate all Project Assurance activi…" at bounding box center [196, 153] width 0 height 4
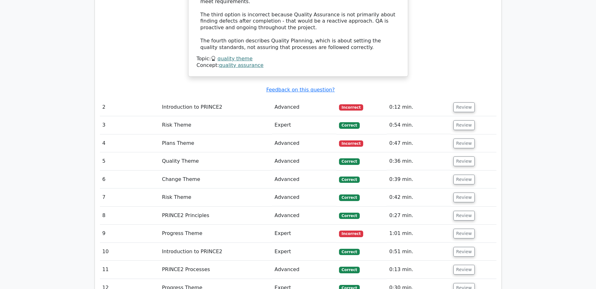
scroll to position [817, 0]
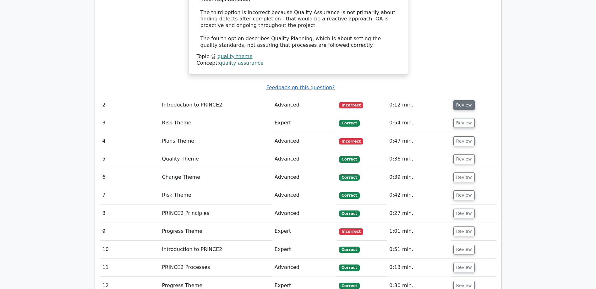
click at [465, 100] on button "Review" at bounding box center [463, 105] width 21 height 10
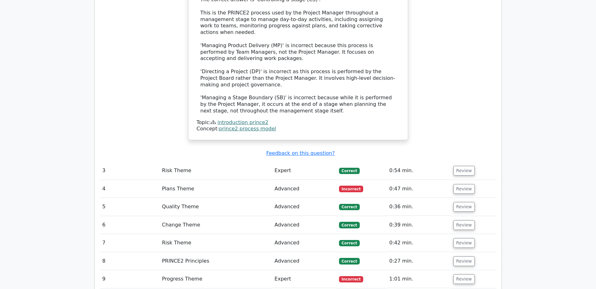
scroll to position [1100, 0]
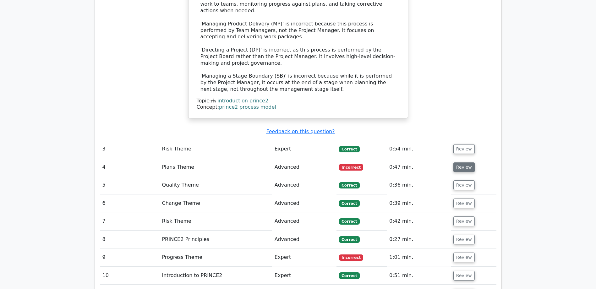
click at [464, 162] on button "Review" at bounding box center [463, 167] width 21 height 10
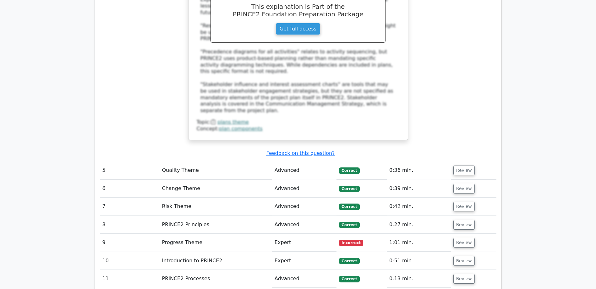
scroll to position [1445, 0]
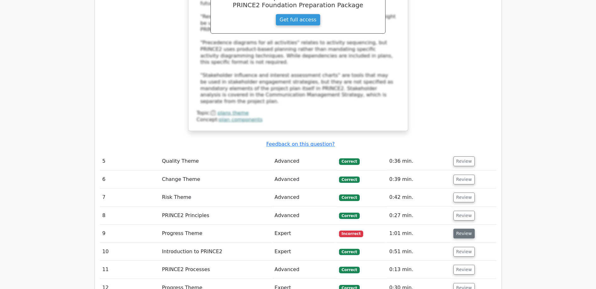
click at [461, 229] on button "Review" at bounding box center [463, 234] width 21 height 10
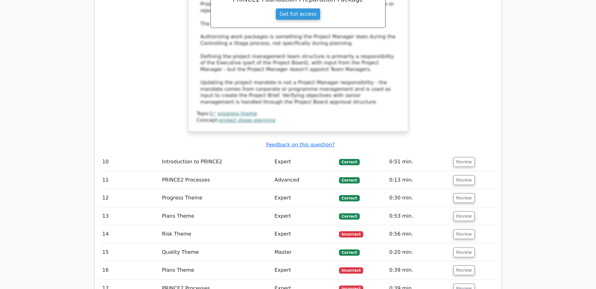
scroll to position [1916, 0]
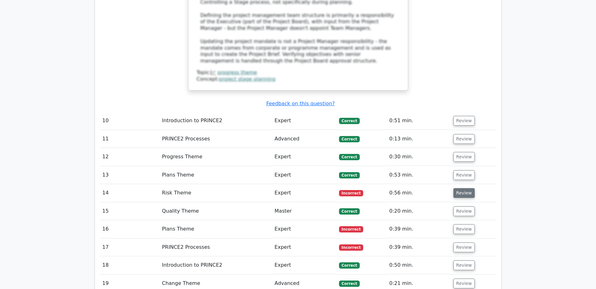
click at [461, 188] on button "Review" at bounding box center [463, 193] width 21 height 10
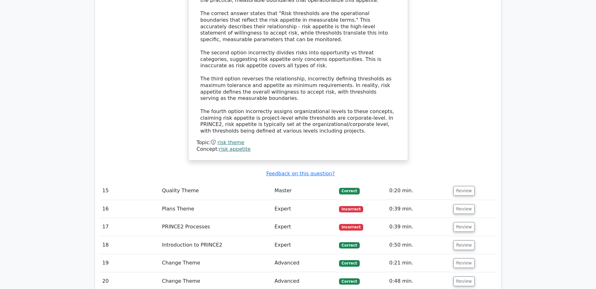
scroll to position [2325, 0]
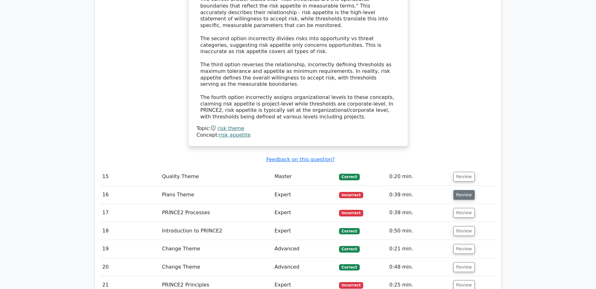
click at [460, 190] on button "Review" at bounding box center [463, 195] width 21 height 10
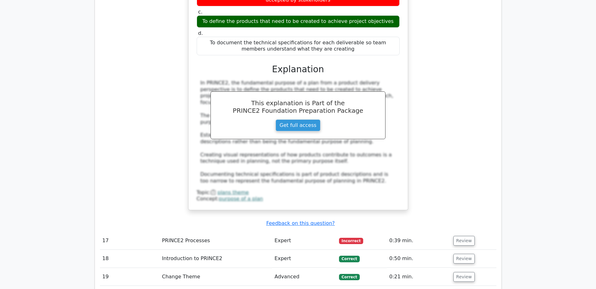
scroll to position [2607, 0]
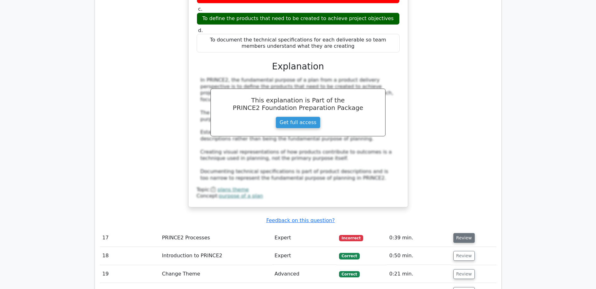
click at [466, 233] on button "Review" at bounding box center [463, 238] width 21 height 10
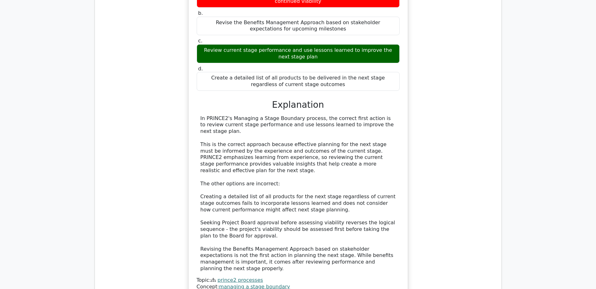
scroll to position [3016, 0]
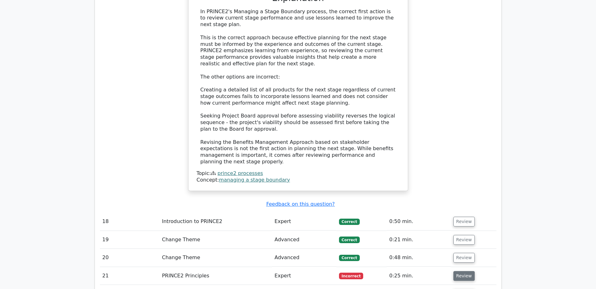
click at [468, 271] on button "Review" at bounding box center [463, 276] width 21 height 10
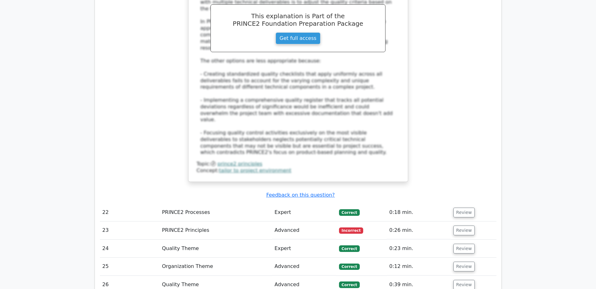
scroll to position [3487, 0]
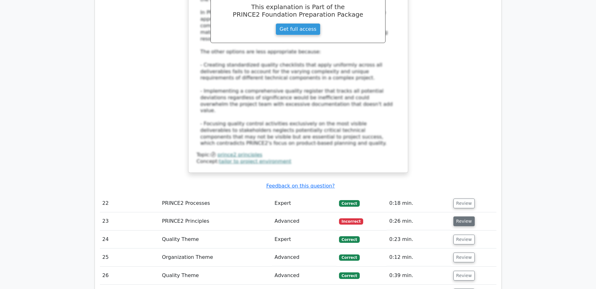
click at [461, 216] on button "Review" at bounding box center [463, 221] width 21 height 10
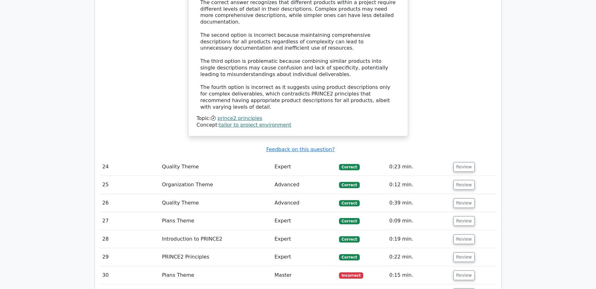
scroll to position [3927, 0]
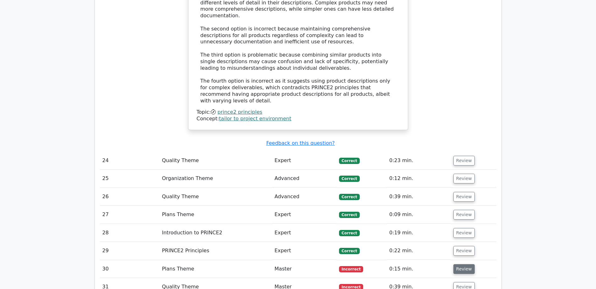
click at [467, 264] on button "Review" at bounding box center [463, 269] width 21 height 10
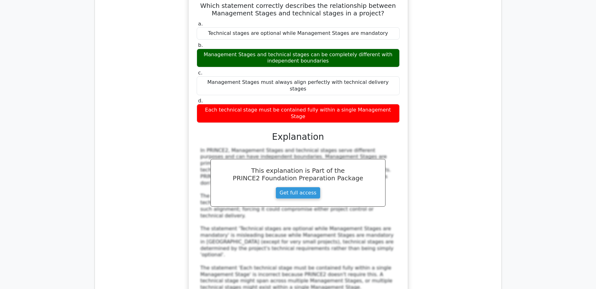
scroll to position [4272, 0]
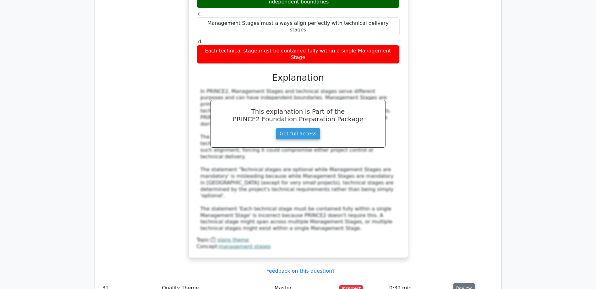
click at [461, 283] on button "Review" at bounding box center [463, 288] width 21 height 10
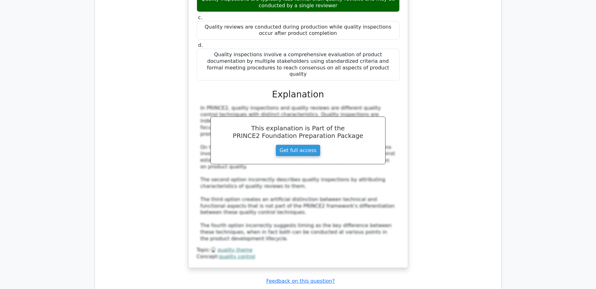
scroll to position [4649, 0]
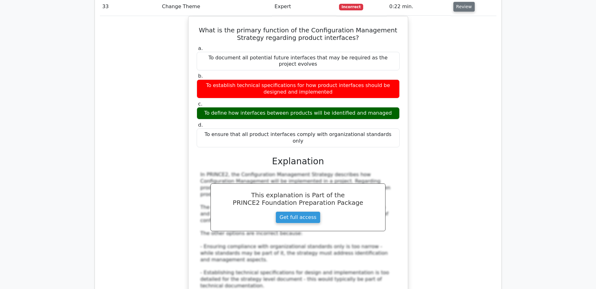
scroll to position [4964, 0]
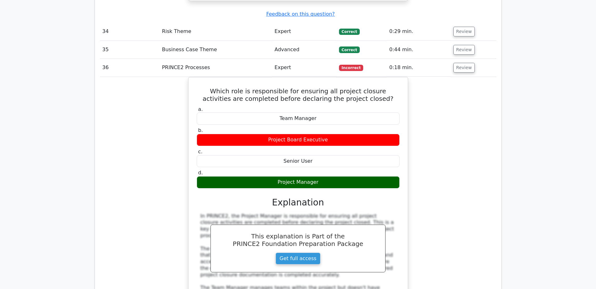
scroll to position [5309, 0]
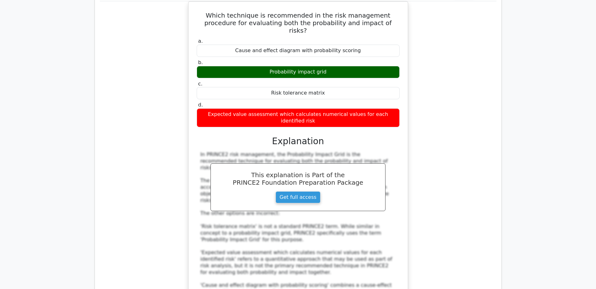
scroll to position [5717, 0]
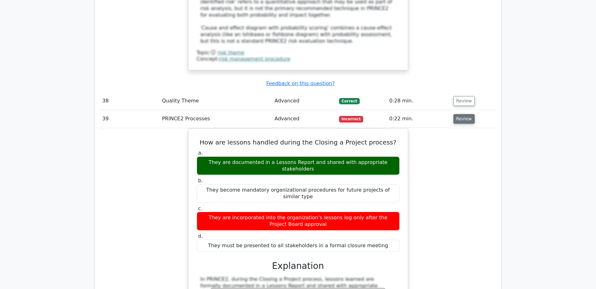
scroll to position [6000, 0]
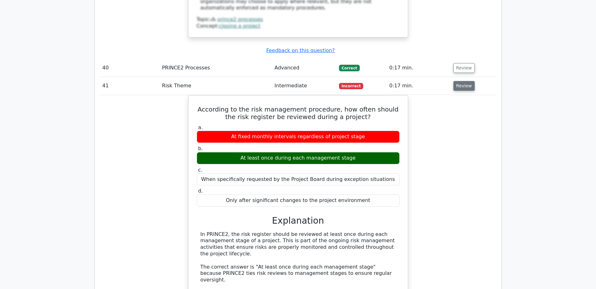
scroll to position [6377, 0]
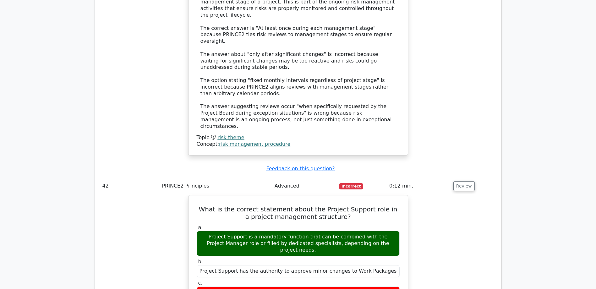
scroll to position [6660, 0]
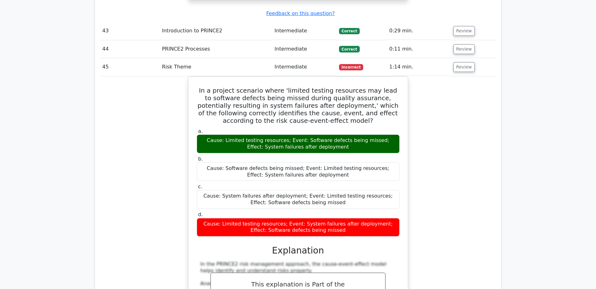
scroll to position [7068, 0]
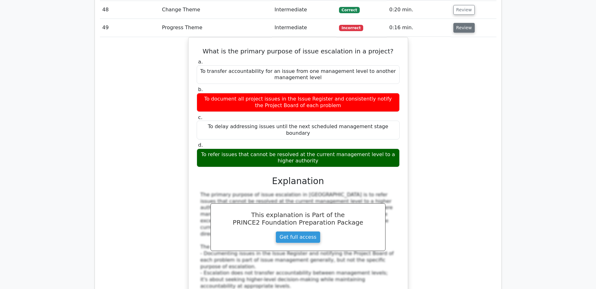
scroll to position [7540, 0]
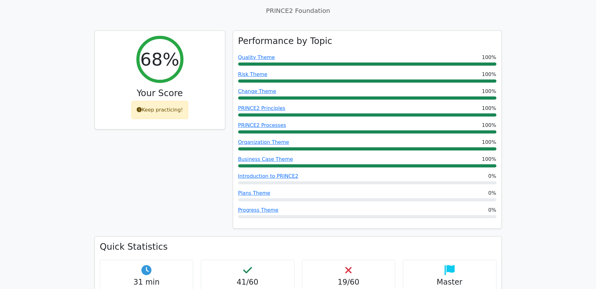
scroll to position [220, 0]
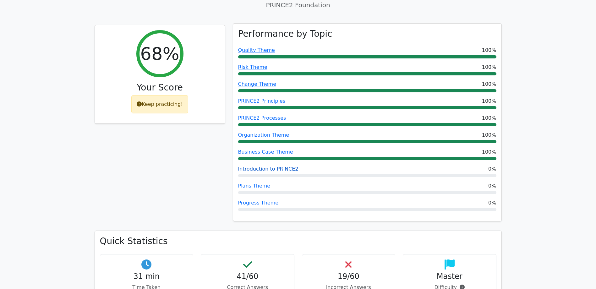
click at [263, 166] on link "Introduction to PRINCE2" at bounding box center [268, 169] width 60 height 6
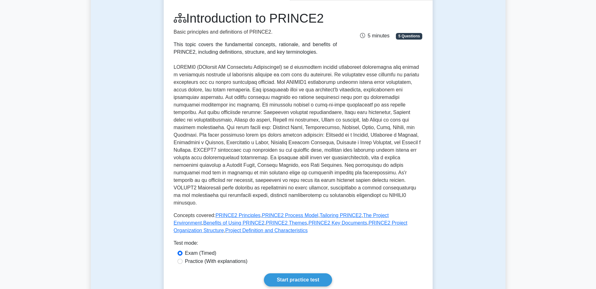
scroll to position [94, 0]
